Goal: Transaction & Acquisition: Purchase product/service

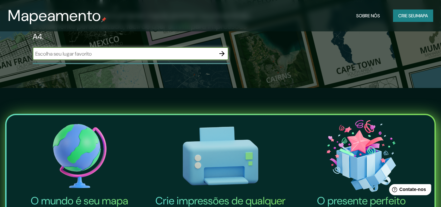
scroll to position [131, 0]
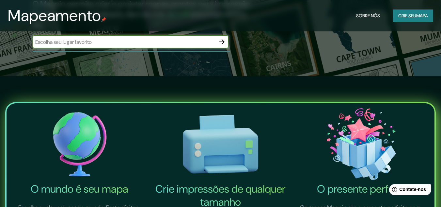
click at [151, 46] on input "text" at bounding box center [124, 42] width 183 height 8
click at [220, 46] on icon "button" at bounding box center [222, 42] width 8 height 8
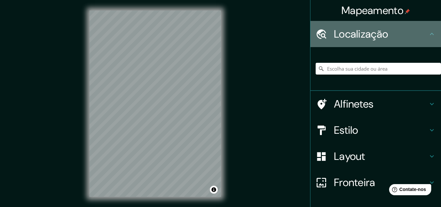
click at [381, 42] on div "Localização" at bounding box center [376, 34] width 131 height 26
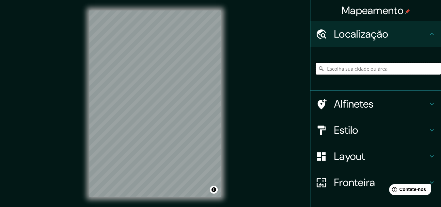
click at [392, 69] on input "Escolha sua cidade ou área" at bounding box center [378, 69] width 125 height 12
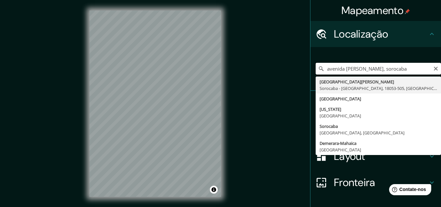
scroll to position [0, 1]
type input "[GEOGRAPHIC_DATA][PERSON_NAME], [GEOGRAPHIC_DATA] - [GEOGRAPHIC_DATA], 18053-50…"
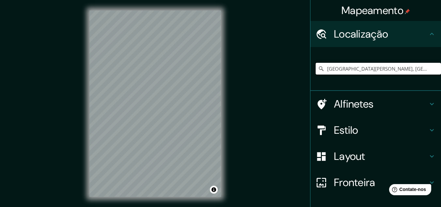
scroll to position [0, 0]
click at [385, 107] on h4 "Alfinetes" at bounding box center [381, 103] width 94 height 13
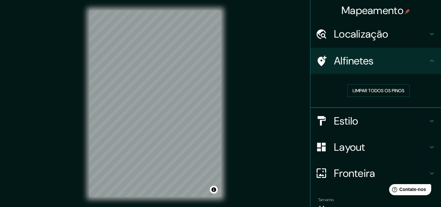
click at [384, 93] on font "Limpar todos os pinos" at bounding box center [379, 91] width 52 height 6
click at [383, 93] on font "Limpar todos os pinos" at bounding box center [379, 91] width 52 height 6
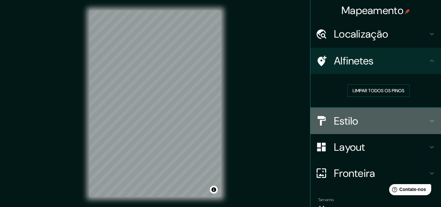
click at [401, 121] on h4 "Estilo" at bounding box center [381, 120] width 94 height 13
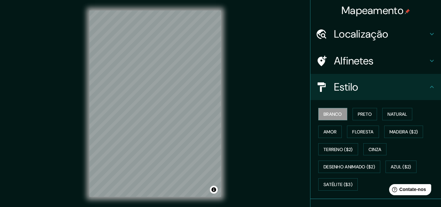
click at [360, 117] on font "Preto" at bounding box center [365, 114] width 14 height 6
click at [339, 113] on button "Branco" at bounding box center [332, 114] width 29 height 12
click at [395, 117] on font "Natural" at bounding box center [398, 114] width 20 height 6
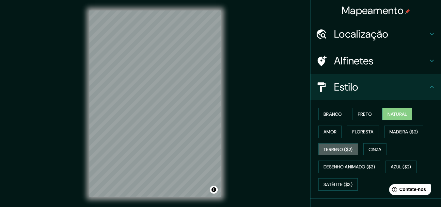
click at [338, 145] on font "Terreno ($2)" at bounding box center [338, 149] width 29 height 8
click at [398, 119] on button "Natural" at bounding box center [397, 114] width 30 height 12
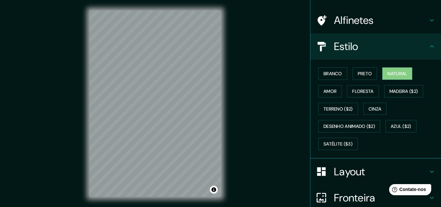
scroll to position [98, 0]
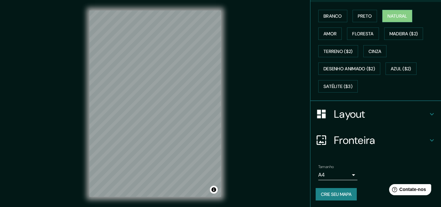
click at [370, 120] on h4 "Layout" at bounding box center [381, 113] width 94 height 13
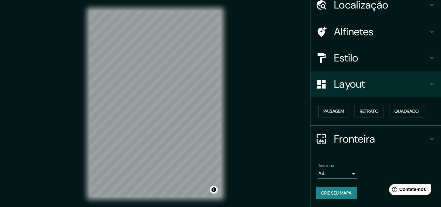
scroll to position [29, 0]
click at [329, 110] on font "Paisagem" at bounding box center [334, 111] width 21 height 6
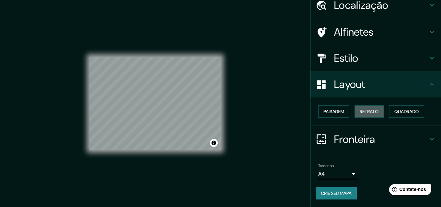
click at [368, 112] on font "Retrato" at bounding box center [369, 111] width 19 height 6
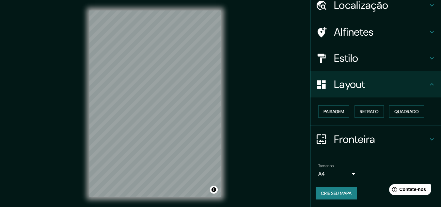
click at [398, 113] on font "Quadrado" at bounding box center [406, 111] width 24 height 6
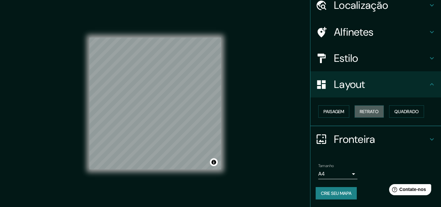
click at [365, 114] on font "Retrato" at bounding box center [369, 111] width 19 height 6
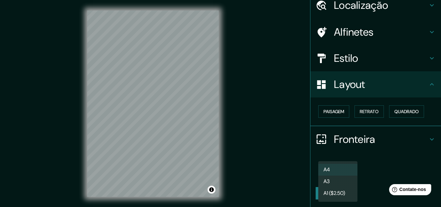
click at [345, 175] on body "Mapeamento Localização [GEOGRAPHIC_DATA][PERSON_NAME], [GEOGRAPHIC_DATA] - [GEO…" at bounding box center [220, 103] width 441 height 207
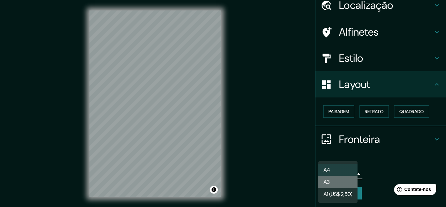
click at [344, 184] on li "A3" at bounding box center [337, 182] width 39 height 12
type input "a4"
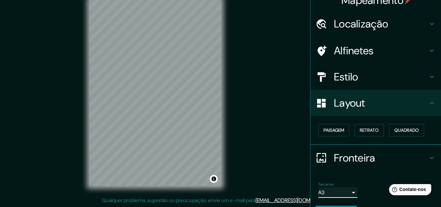
scroll to position [0, 0]
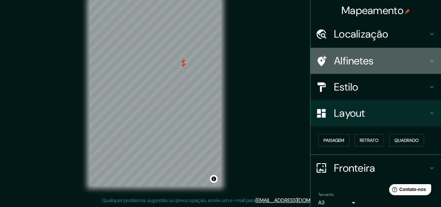
click at [397, 59] on h4 "Alfinetes" at bounding box center [381, 60] width 94 height 13
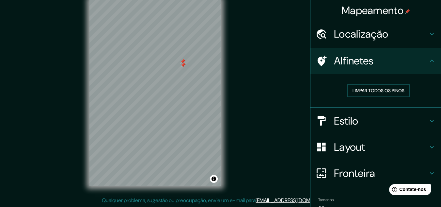
click at [376, 93] on font "Limpar todos os pinos" at bounding box center [379, 91] width 52 height 6
click at [378, 31] on font "Localização" at bounding box center [361, 34] width 54 height 14
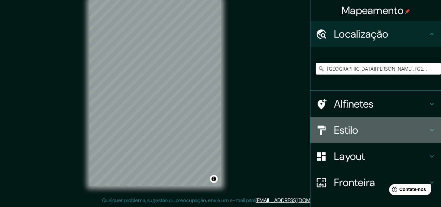
click at [380, 131] on h4 "Estilo" at bounding box center [381, 129] width 94 height 13
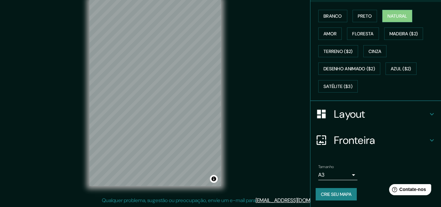
scroll to position [99, 0]
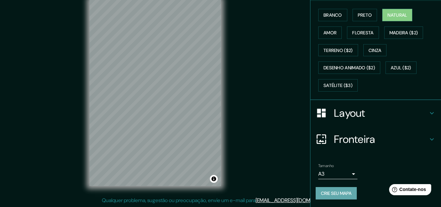
click at [337, 192] on font "Crie seu mapa" at bounding box center [336, 193] width 31 height 6
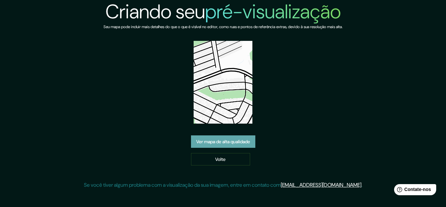
click at [240, 139] on font "Ver mapa de alta qualidade" at bounding box center [223, 141] width 54 height 6
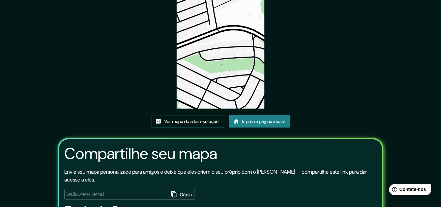
scroll to position [81, 0]
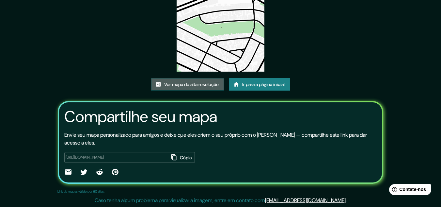
click at [210, 85] on font "Ver mapa de alta resolução" at bounding box center [191, 84] width 55 height 6
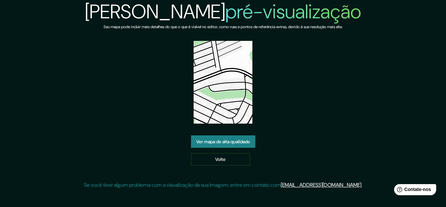
click at [231, 157] on link "Volte" at bounding box center [220, 159] width 59 height 12
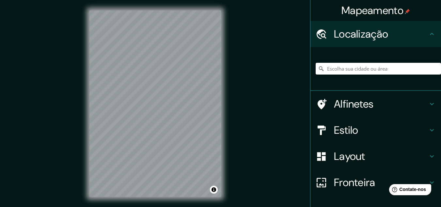
click at [409, 68] on input "Escolha sua cidade ou área" at bounding box center [378, 69] width 125 height 12
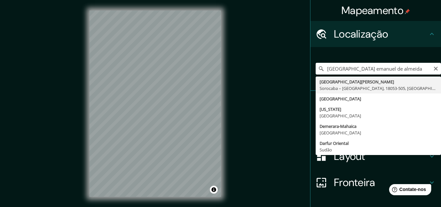
type input "[GEOGRAPHIC_DATA][PERSON_NAME], [GEOGRAPHIC_DATA] - [GEOGRAPHIC_DATA], 18053-50…"
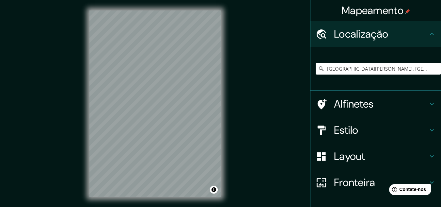
click at [364, 132] on h4 "Estilo" at bounding box center [381, 129] width 94 height 13
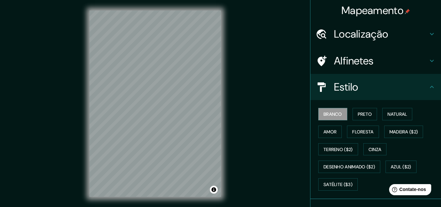
click at [324, 130] on font "Amor" at bounding box center [330, 132] width 13 height 6
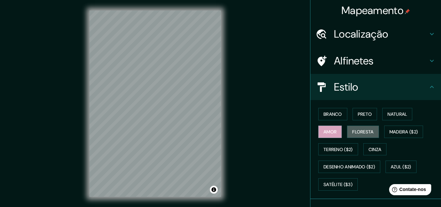
click at [360, 136] on button "Floresta" at bounding box center [363, 131] width 32 height 12
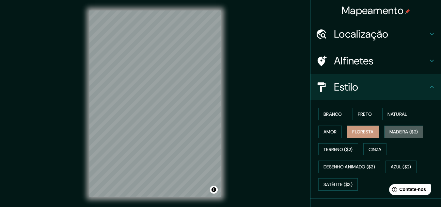
click at [394, 135] on font "Madeira ($2)" at bounding box center [404, 131] width 29 height 8
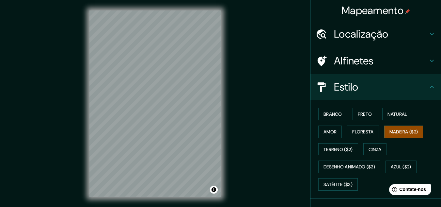
click at [342, 151] on font "Terreno ($2)" at bounding box center [338, 149] width 29 height 6
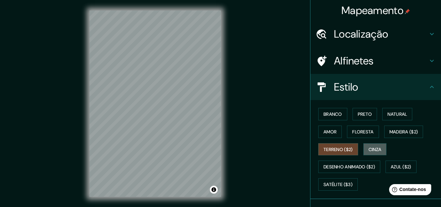
click at [371, 150] on font "Cinza" at bounding box center [375, 149] width 13 height 6
click at [348, 163] on font "Desenho animado ($2)" at bounding box center [350, 166] width 52 height 8
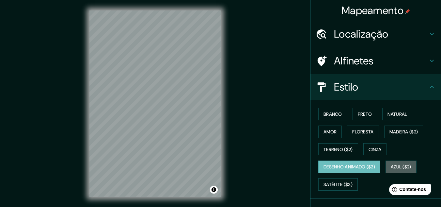
click at [394, 170] on font "Azul ($2)" at bounding box center [401, 166] width 21 height 8
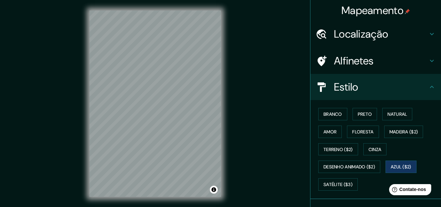
click at [347, 181] on font "Satélite ($3)" at bounding box center [338, 184] width 29 height 6
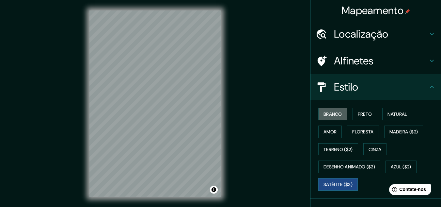
click at [337, 115] on font "Branco" at bounding box center [333, 114] width 19 height 6
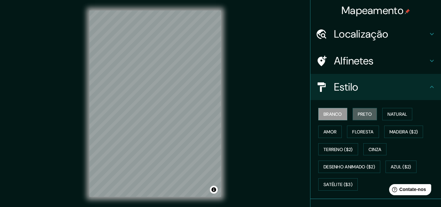
click at [358, 114] on font "Preto" at bounding box center [365, 114] width 14 height 6
click at [214, 190] on button "Alternar atribuição" at bounding box center [214, 189] width 8 height 8
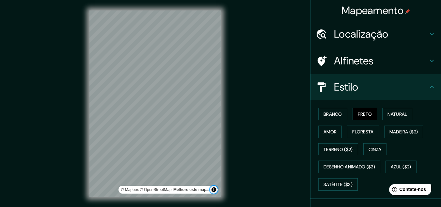
click at [214, 190] on button "Alternar atribuição" at bounding box center [214, 189] width 8 height 8
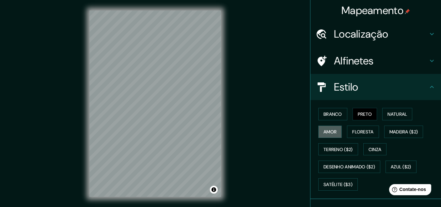
click at [326, 131] on font "Amor" at bounding box center [330, 132] width 13 height 6
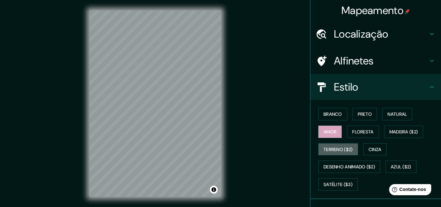
click at [332, 150] on font "Terreno ($2)" at bounding box center [338, 149] width 29 height 6
click at [363, 150] on button "Cinza" at bounding box center [375, 149] width 24 height 12
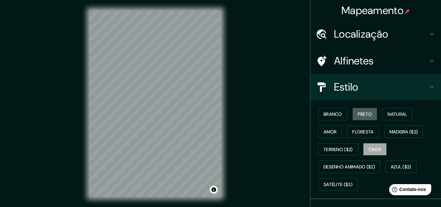
click at [364, 112] on font "Preto" at bounding box center [365, 114] width 14 height 6
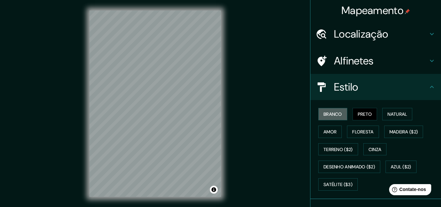
click at [335, 113] on font "Branco" at bounding box center [333, 114] width 19 height 6
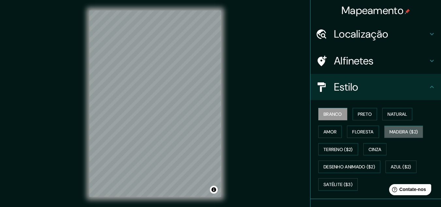
click at [402, 135] on font "Madeira ($2)" at bounding box center [404, 131] width 29 height 8
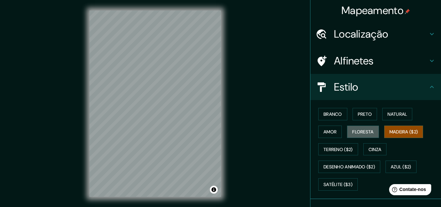
click at [365, 135] on font "Floresta" at bounding box center [362, 131] width 21 height 8
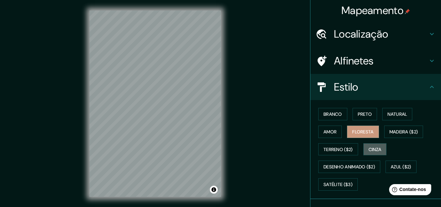
click at [377, 149] on font "Cinza" at bounding box center [375, 149] width 13 height 6
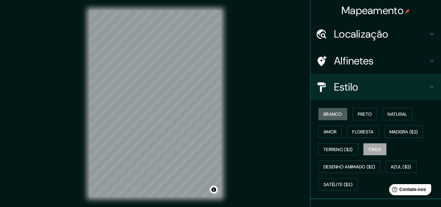
click at [327, 114] on font "Branco" at bounding box center [333, 114] width 19 height 6
click at [358, 112] on font "Preto" at bounding box center [365, 114] width 14 height 6
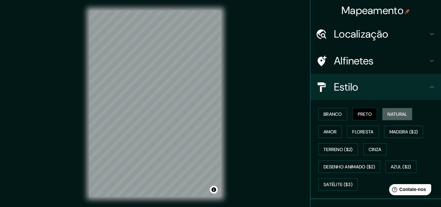
click at [401, 114] on font "Natural" at bounding box center [398, 114] width 20 height 6
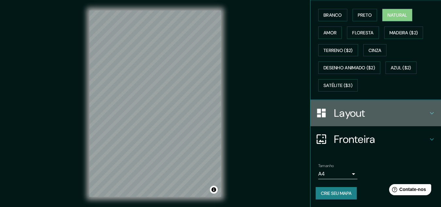
click at [362, 118] on h4 "Layout" at bounding box center [381, 112] width 94 height 13
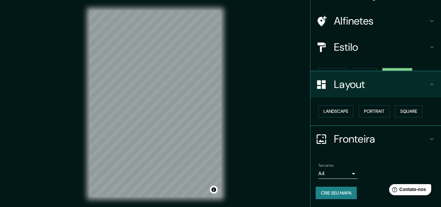
scroll to position [29, 0]
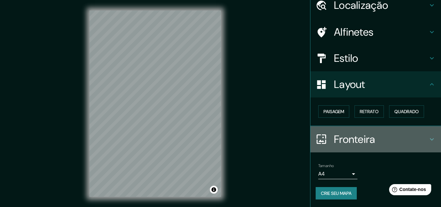
click at [356, 141] on font "Fronteira" at bounding box center [354, 139] width 41 height 14
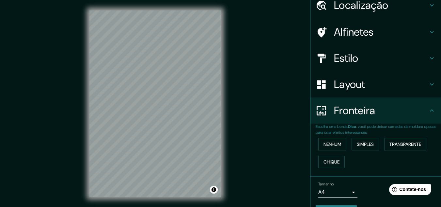
click at [329, 146] on font "Nenhum" at bounding box center [333, 144] width 18 height 6
click at [361, 145] on font "Simples" at bounding box center [365, 144] width 17 height 6
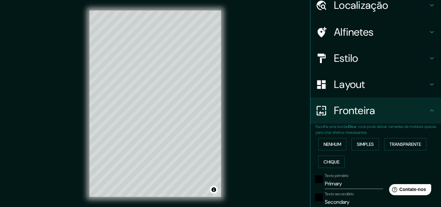
click at [395, 146] on font "Transparente" at bounding box center [406, 144] width 32 height 6
click at [329, 159] on font "Chique" at bounding box center [332, 162] width 16 height 6
click at [330, 146] on font "Nenhum" at bounding box center [333, 144] width 18 height 6
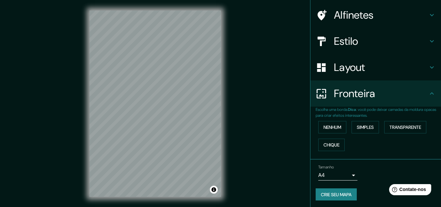
scroll to position [47, 0]
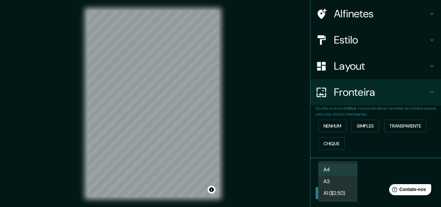
click at [344, 172] on body "Mapeamento Localização Avenida Paulo Emanuel De Almeida, Sorocaba - São Paulo, …" at bounding box center [220, 103] width 441 height 207
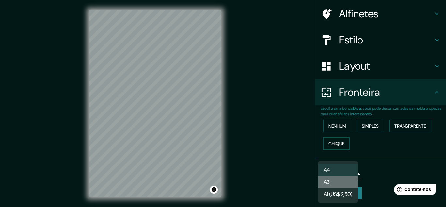
click at [337, 183] on li "A3" at bounding box center [337, 182] width 39 height 12
type input "a4"
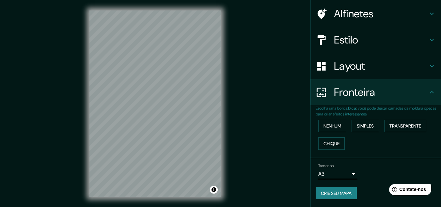
click at [335, 192] on font "Crie seu mapa" at bounding box center [336, 193] width 31 height 6
click at [333, 190] on font "Crie seu mapa" at bounding box center [336, 193] width 31 height 6
